Goal: Find specific page/section: Find specific page/section

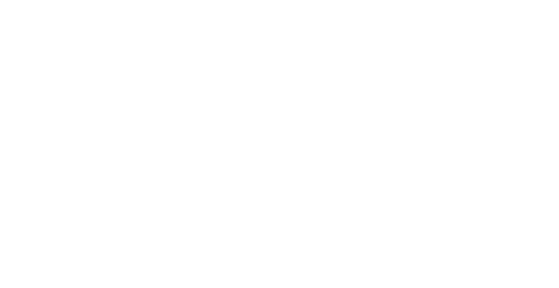
click at [16, 17] on icon at bounding box center [14, 148] width 23 height 291
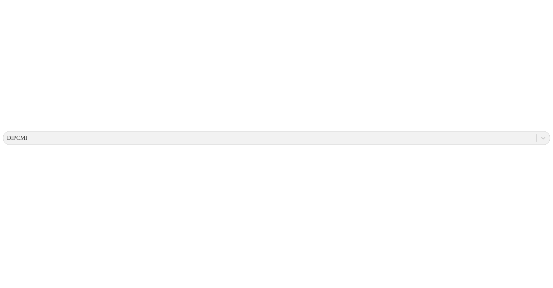
scroll to position [167, 0]
drag, startPoint x: 142, startPoint y: 53, endPoint x: 176, endPoint y: 89, distance: 49.4
drag, startPoint x: 229, startPoint y: 75, endPoint x: 198, endPoint y: 72, distance: 31.8
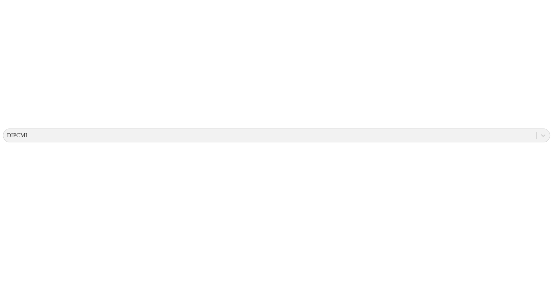
drag, startPoint x: 223, startPoint y: 77, endPoint x: 207, endPoint y: 109, distance: 35.6
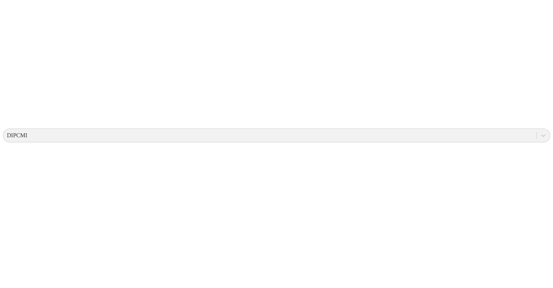
drag, startPoint x: 207, startPoint y: 109, endPoint x: 207, endPoint y: 95, distance: 13.5
drag, startPoint x: 112, startPoint y: 94, endPoint x: 143, endPoint y: 99, distance: 30.5
drag, startPoint x: 176, startPoint y: 64, endPoint x: 183, endPoint y: 118, distance: 54.9
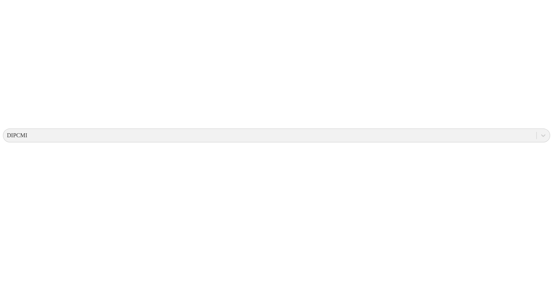
drag, startPoint x: 180, startPoint y: 74, endPoint x: 162, endPoint y: 119, distance: 48.9
drag, startPoint x: 246, startPoint y: 67, endPoint x: 185, endPoint y: 108, distance: 73.3
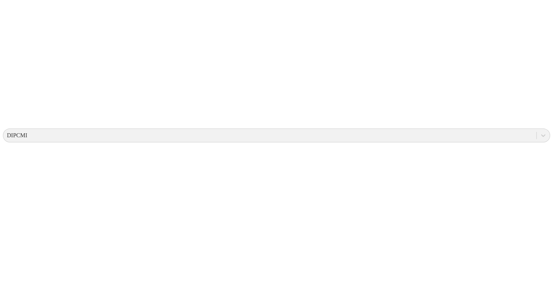
drag, startPoint x: 199, startPoint y: 61, endPoint x: 199, endPoint y: 105, distance: 44.0
drag, startPoint x: 220, startPoint y: 71, endPoint x: 223, endPoint y: 104, distance: 33.9
drag, startPoint x: 223, startPoint y: 104, endPoint x: 215, endPoint y: 54, distance: 50.7
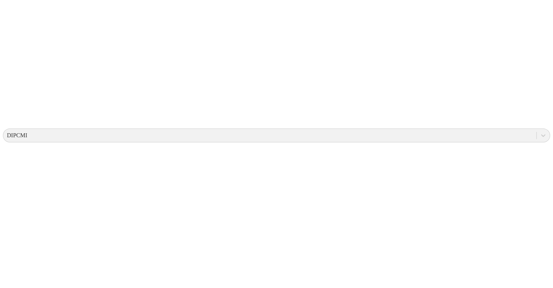
drag, startPoint x: 196, startPoint y: 93, endPoint x: 186, endPoint y: 31, distance: 62.6
drag, startPoint x: 186, startPoint y: 105, endPoint x: 183, endPoint y: 49, distance: 56.1
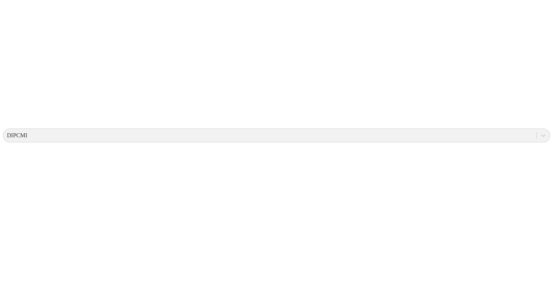
drag, startPoint x: 248, startPoint y: 78, endPoint x: 212, endPoint y: 96, distance: 39.4
drag, startPoint x: 166, startPoint y: 105, endPoint x: 199, endPoint y: 56, distance: 59.4
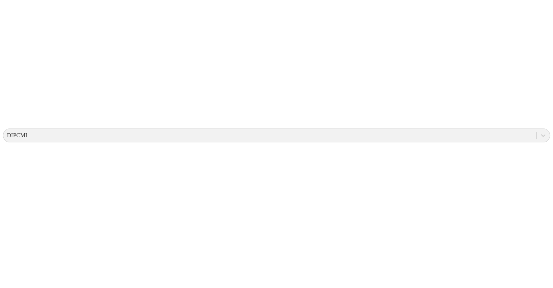
drag, startPoint x: 154, startPoint y: 110, endPoint x: 172, endPoint y: 79, distance: 36.1
drag, startPoint x: 172, startPoint y: 79, endPoint x: 325, endPoint y: 161, distance: 173.5
drag, startPoint x: 169, startPoint y: 84, endPoint x: 156, endPoint y: 77, distance: 15.0
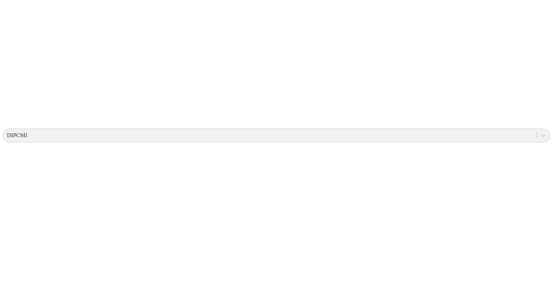
drag, startPoint x: 212, startPoint y: 99, endPoint x: 161, endPoint y: 67, distance: 59.8
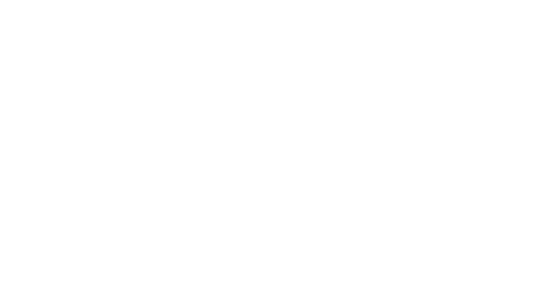
scroll to position [0, 0]
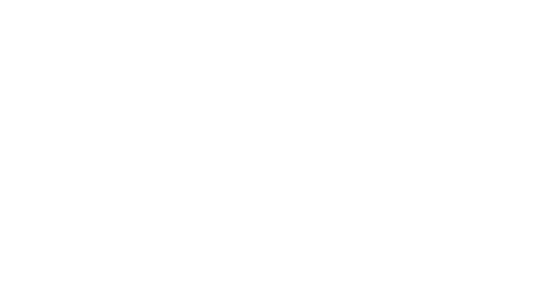
click at [12, 8] on icon at bounding box center [14, 148] width 23 height 291
